Goal: Find specific page/section

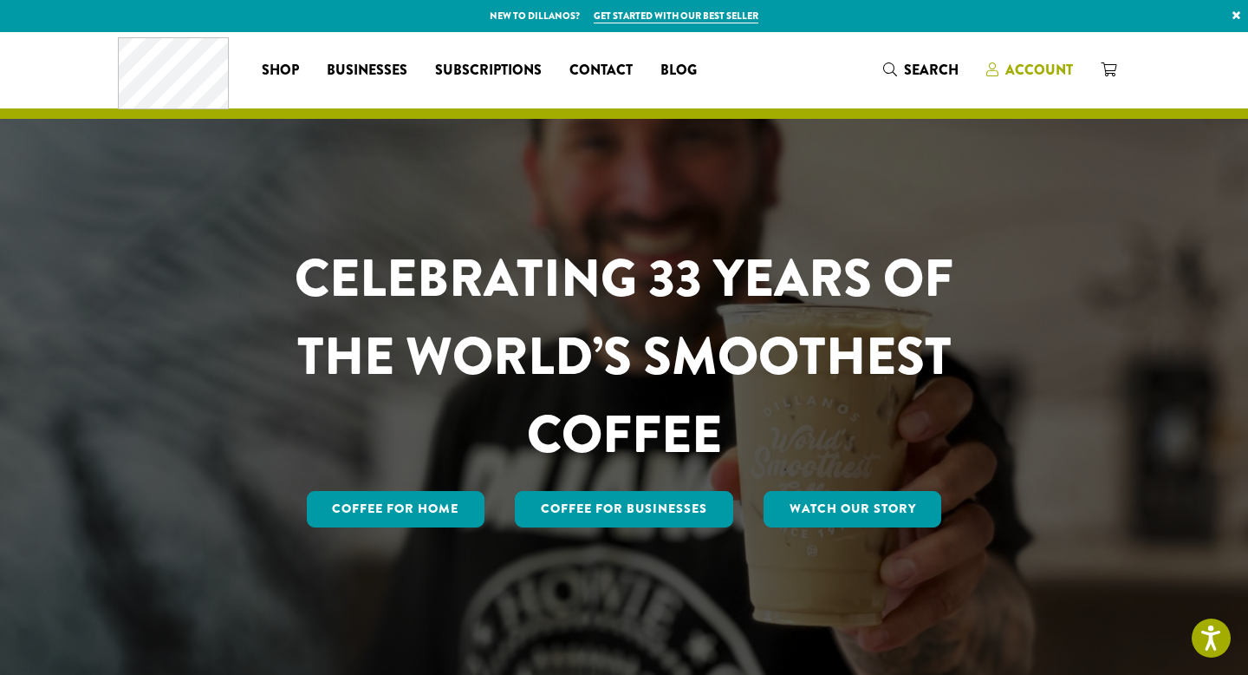
click at [1043, 68] on span "Account" at bounding box center [1040, 70] width 68 height 20
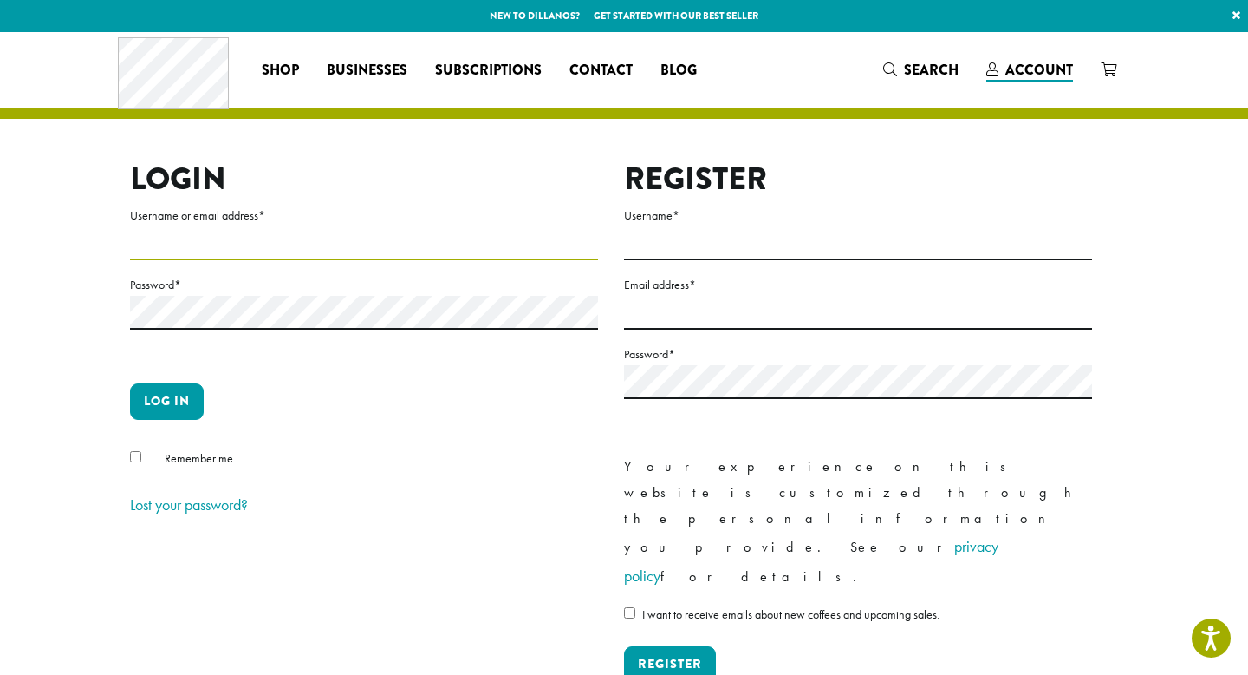
click at [335, 228] on input "Username or email address *" at bounding box center [364, 243] width 468 height 34
type input "**********"
click at [182, 409] on button "Log in" at bounding box center [167, 401] width 74 height 36
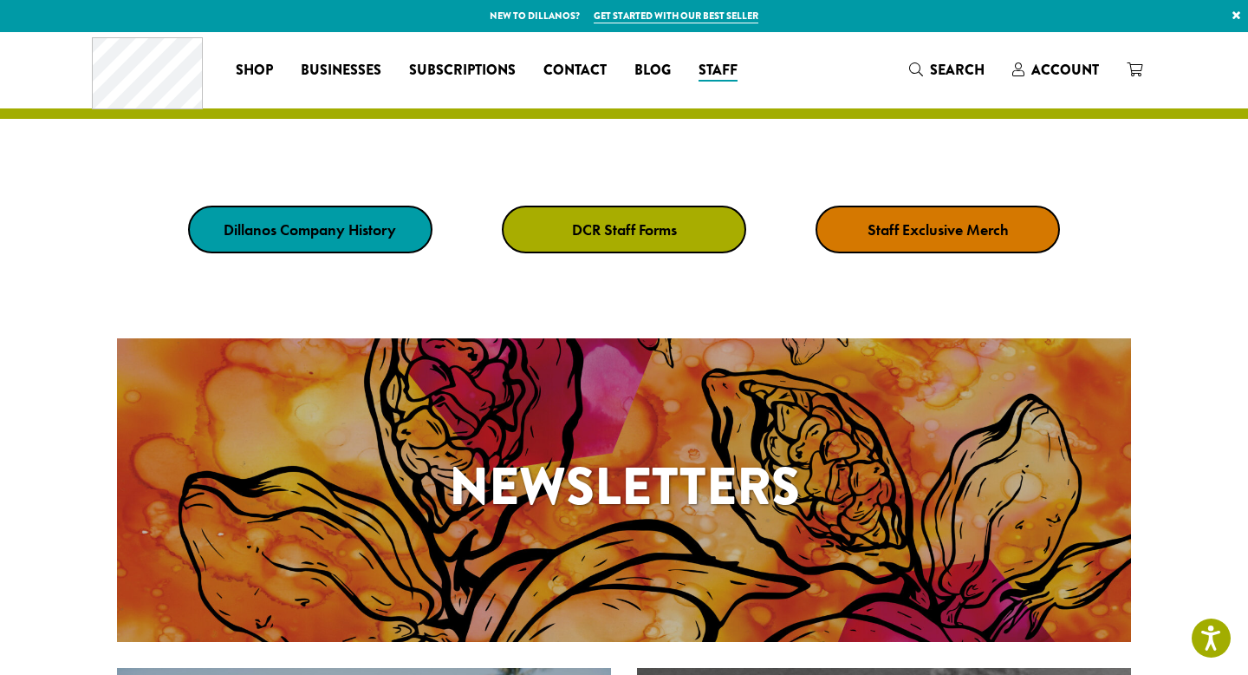
click at [585, 219] on strong "DCR Staff Forms" at bounding box center [624, 229] width 105 height 20
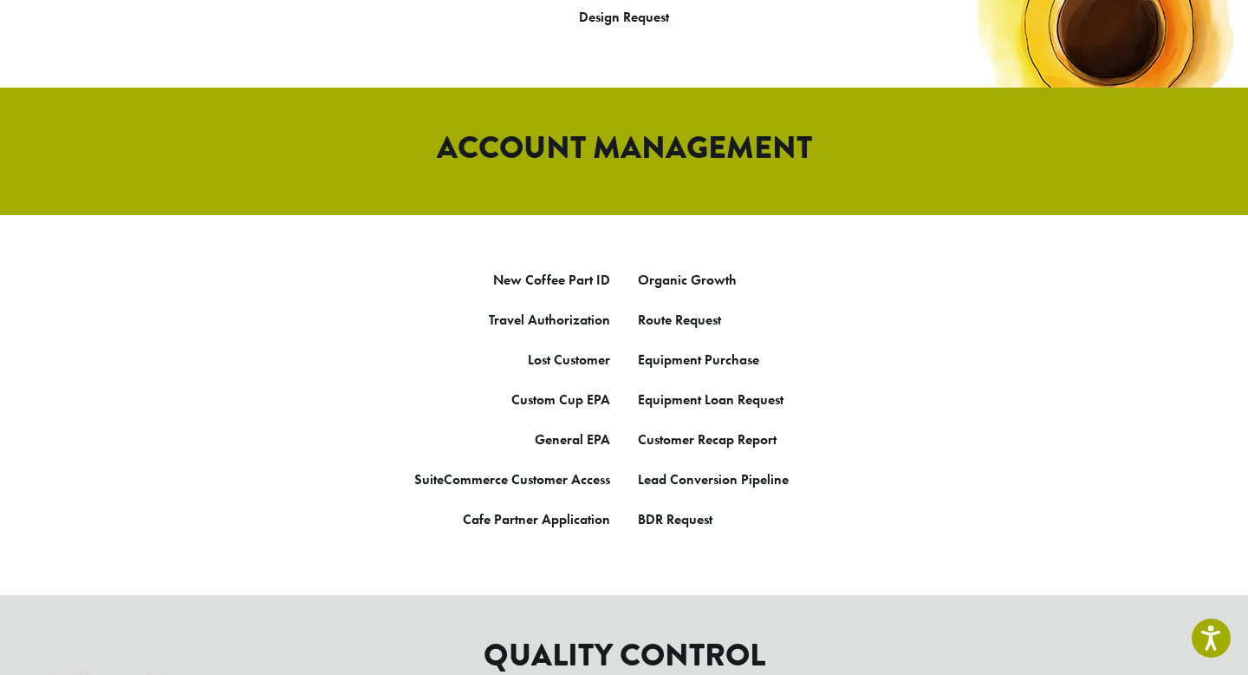
scroll to position [932, 0]
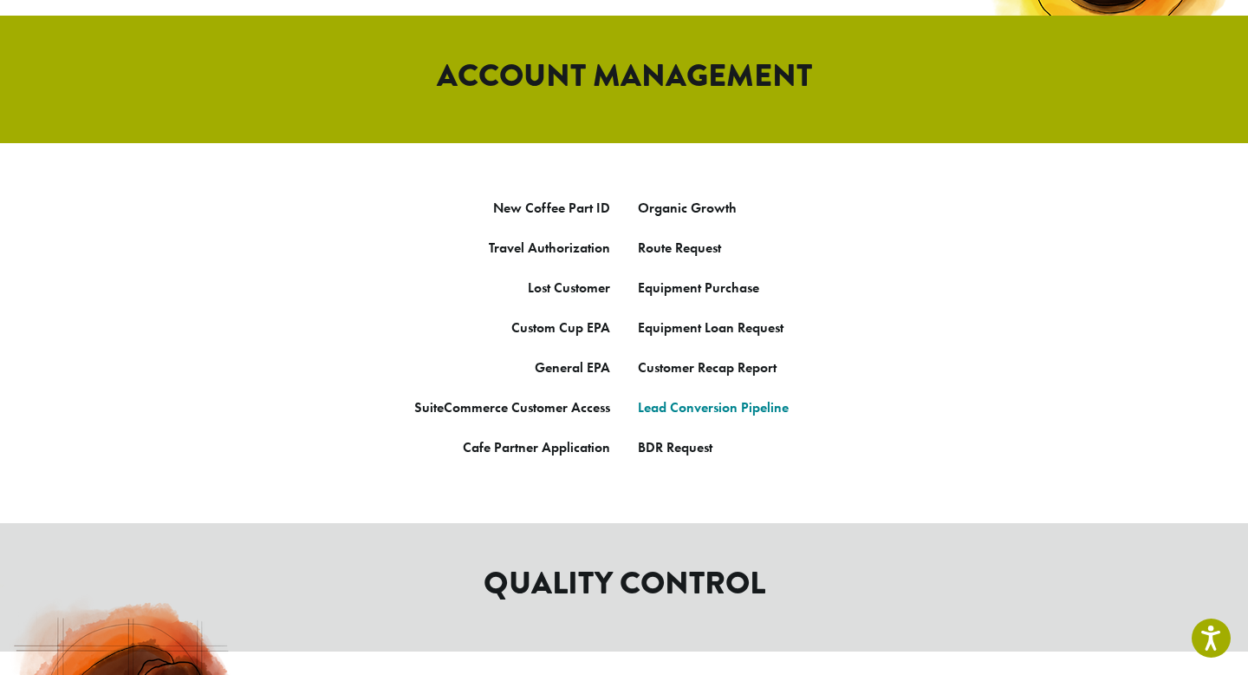
click at [691, 398] on link "Lead Conversion Pipeline" at bounding box center [713, 407] width 151 height 18
